Goal: Task Accomplishment & Management: Manage account settings

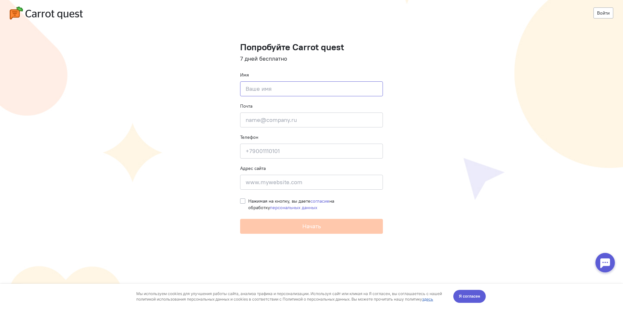
click at [298, 88] on input at bounding box center [311, 88] width 143 height 15
click at [603, 15] on link "Войти" at bounding box center [603, 12] width 20 height 11
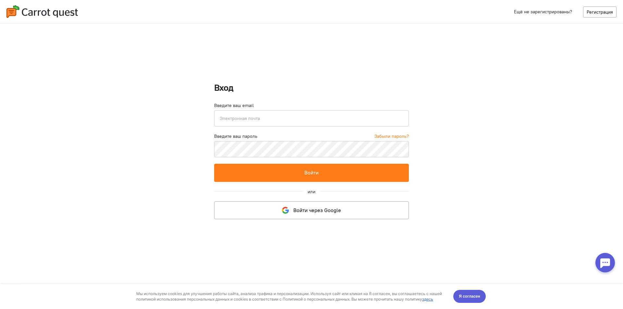
click at [247, 116] on input "email" at bounding box center [311, 118] width 195 height 16
type input "[EMAIL_ADDRESS][DOMAIN_NAME]"
click at [214, 164] on button "Войти" at bounding box center [311, 173] width 195 height 18
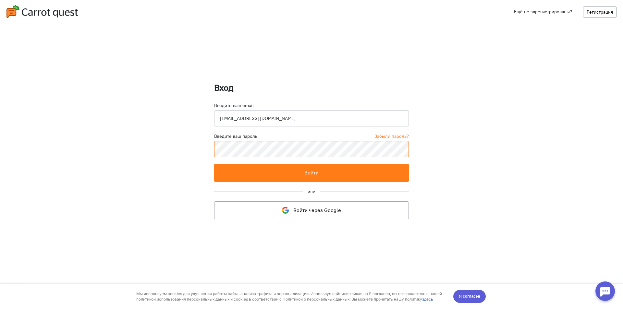
click at [214, 164] on button "Войти" at bounding box center [311, 173] width 195 height 18
click at [399, 138] on link "Забыли пароль?" at bounding box center [391, 136] width 34 height 6
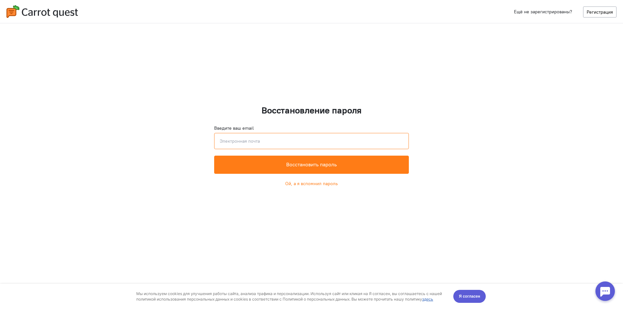
click at [251, 142] on input "email" at bounding box center [311, 141] width 195 height 16
type input "[EMAIL_ADDRESS][DOMAIN_NAME]"
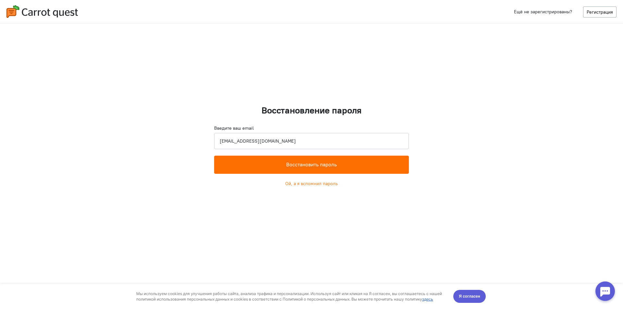
click at [283, 166] on button "Восстановить пароль" at bounding box center [311, 165] width 195 height 18
